Goal: Find specific page/section: Find specific page/section

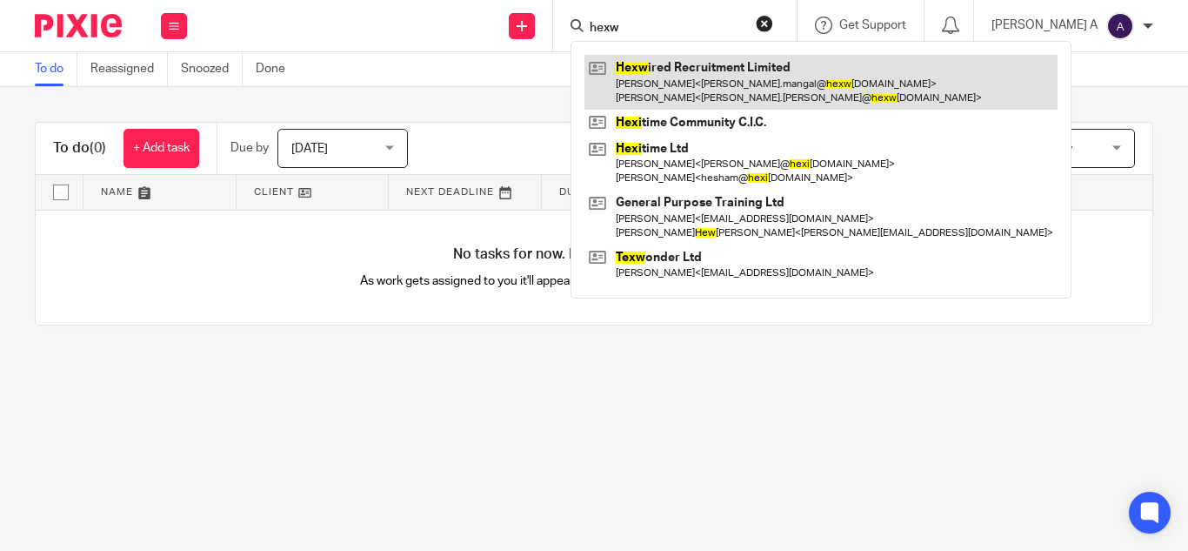
type input "hexw"
click at [751, 96] on link at bounding box center [821, 82] width 473 height 54
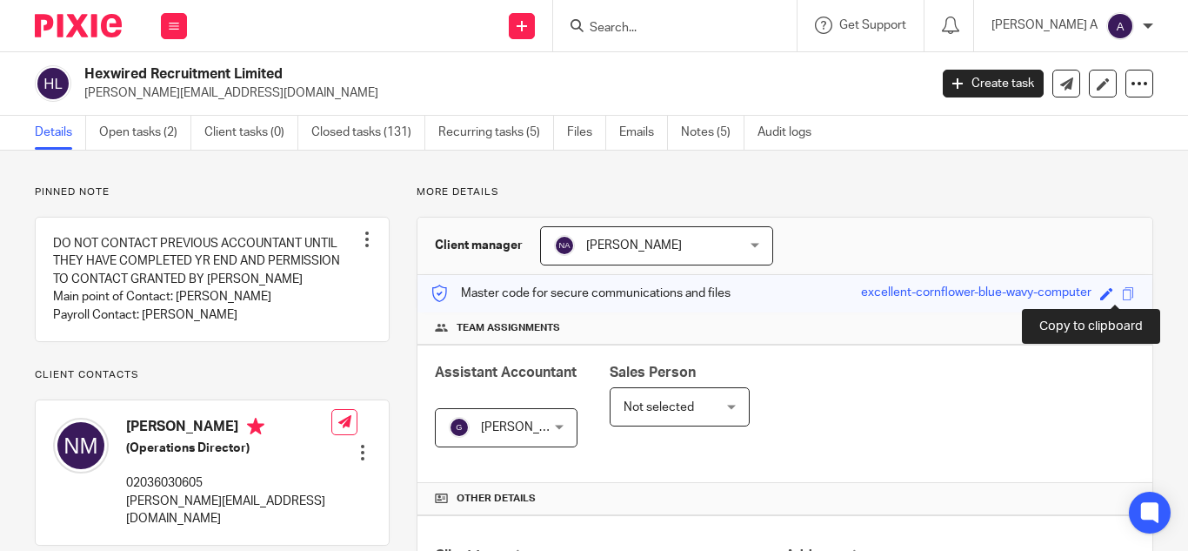
click at [1122, 294] on span at bounding box center [1128, 293] width 13 height 13
click at [1122, 293] on span at bounding box center [1128, 293] width 13 height 13
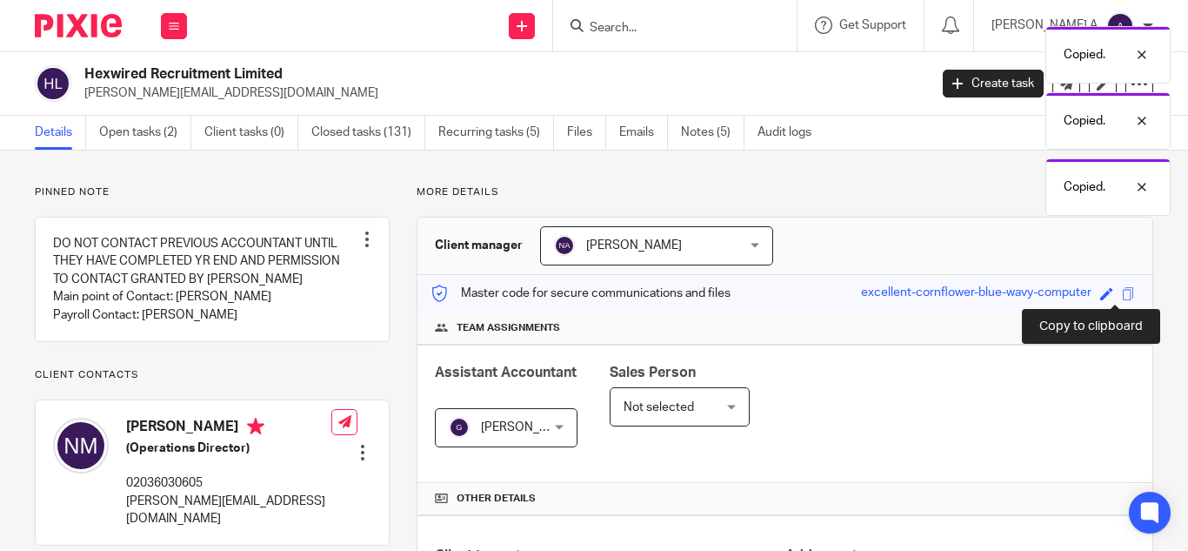
click at [1122, 293] on span at bounding box center [1128, 293] width 13 height 13
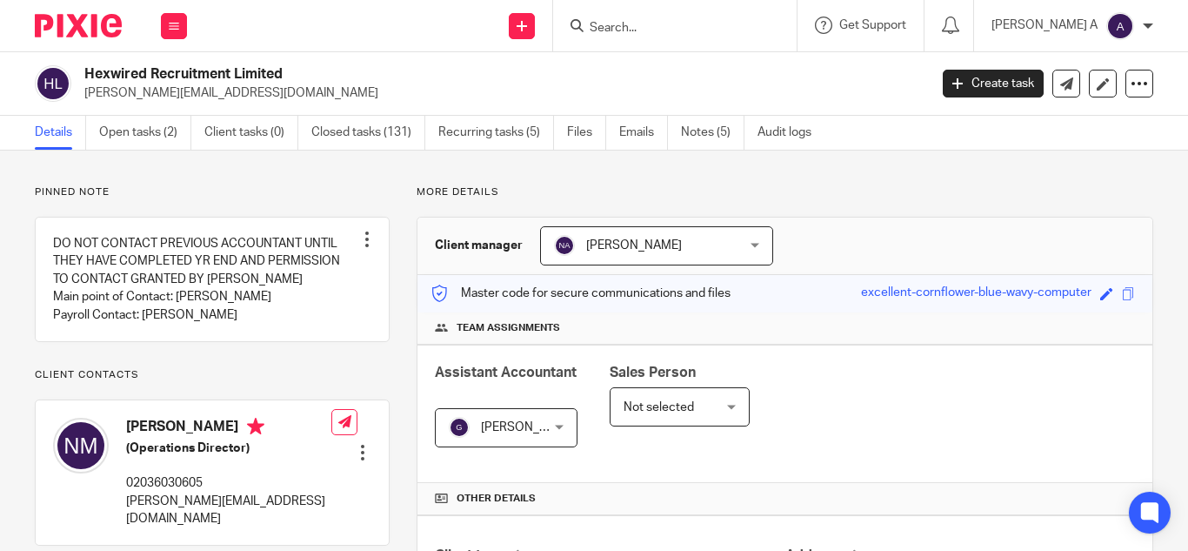
click at [662, 36] on input "Search" at bounding box center [666, 29] width 157 height 16
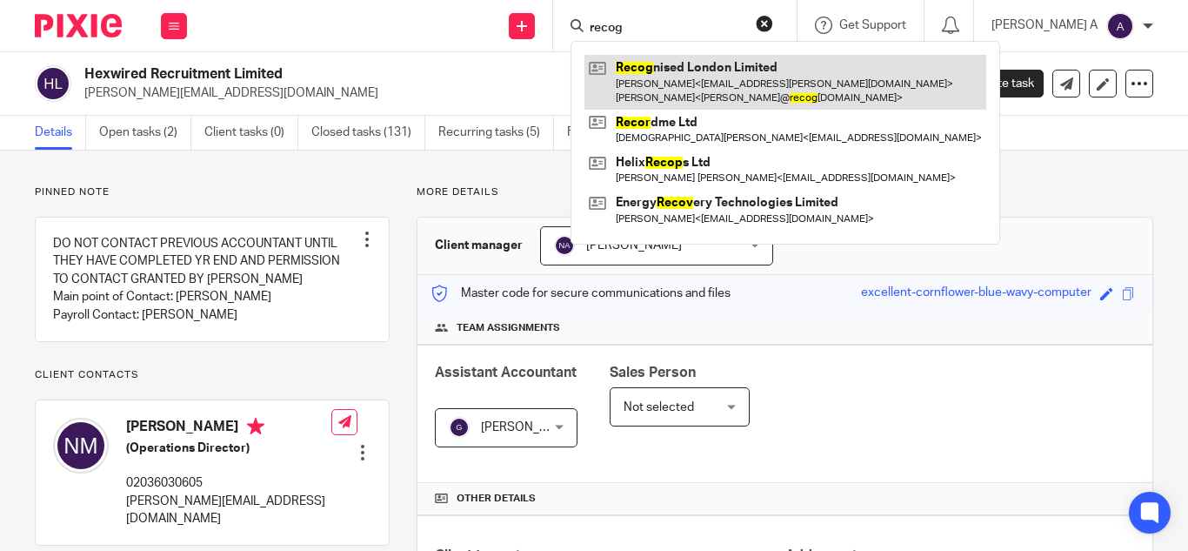
type input "recog"
click at [744, 89] on link at bounding box center [786, 82] width 402 height 54
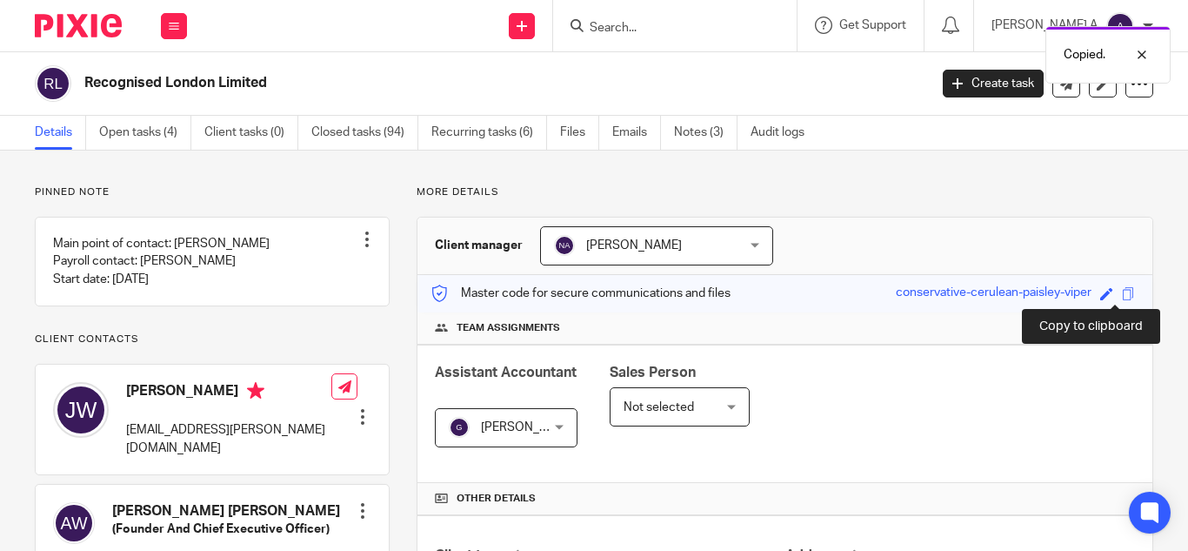
click at [1122, 292] on span at bounding box center [1128, 293] width 13 height 13
click at [1122, 296] on span at bounding box center [1128, 293] width 13 height 13
